Goal: Find specific page/section: Find specific page/section

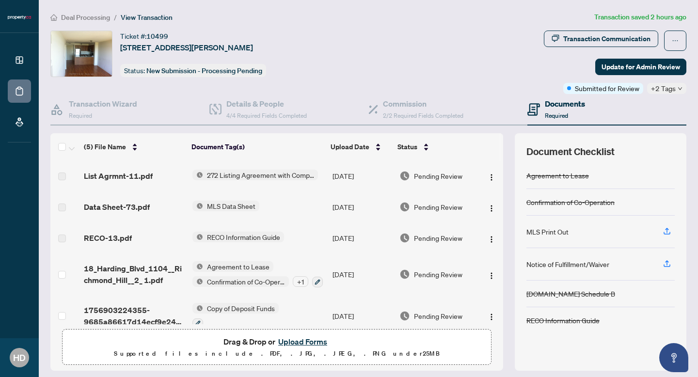
scroll to position [15, 0]
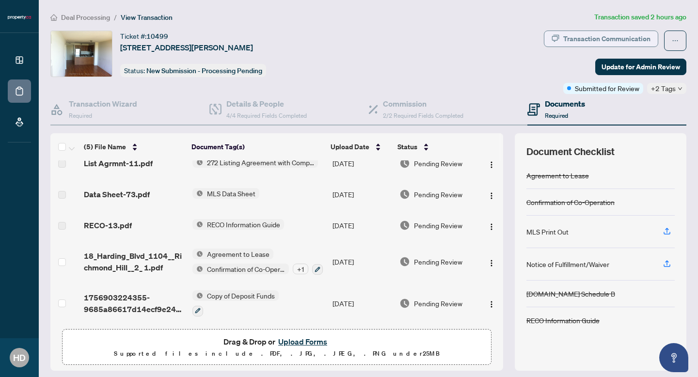
click at [571, 39] on div "Transaction Communication" at bounding box center [606, 39] width 87 height 16
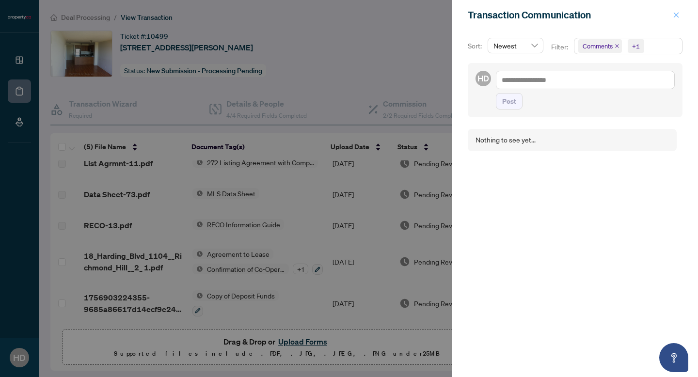
click at [675, 12] on icon "close" at bounding box center [676, 15] width 7 height 7
